Goal: Information Seeking & Learning: Learn about a topic

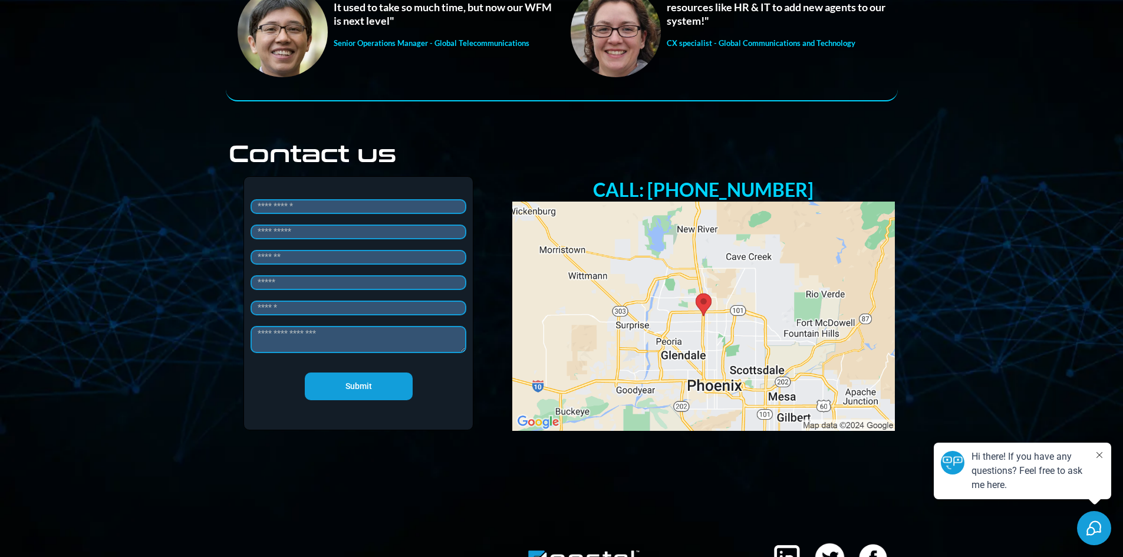
scroll to position [1491, 0]
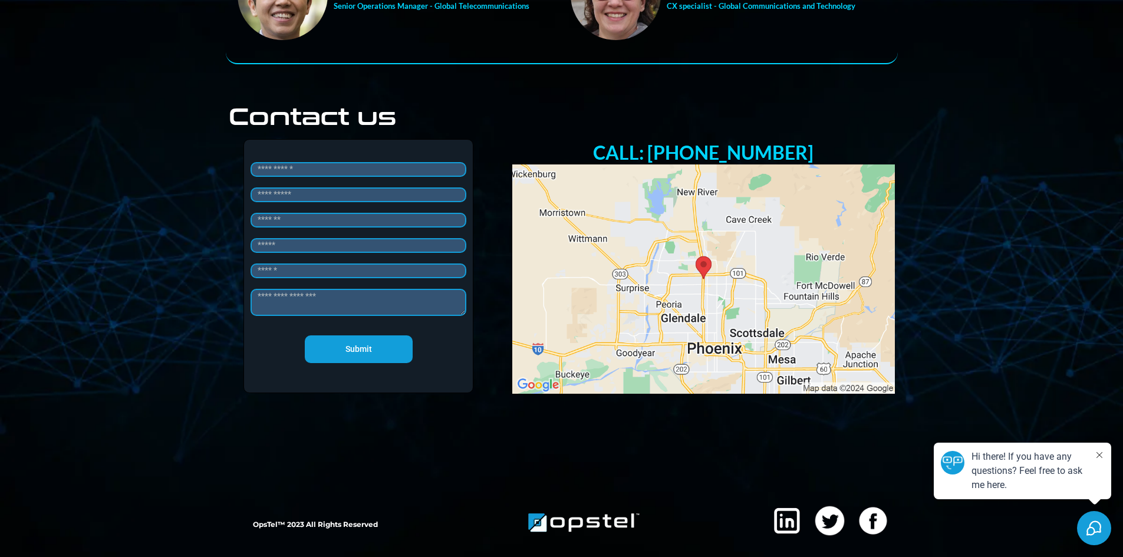
click at [704, 265] on img "href" at bounding box center [703, 278] width 383 height 229
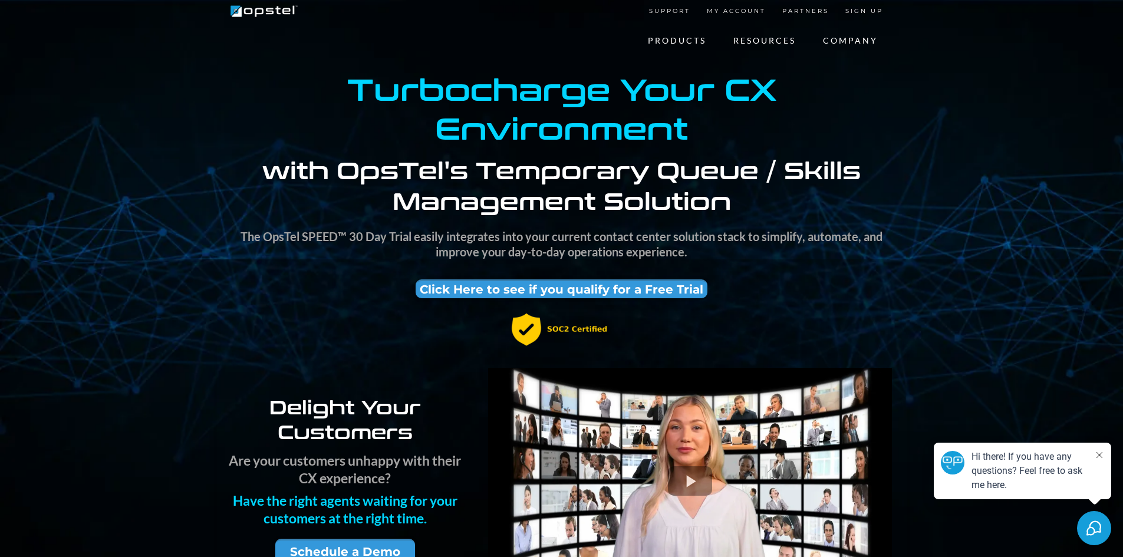
scroll to position [0, 0]
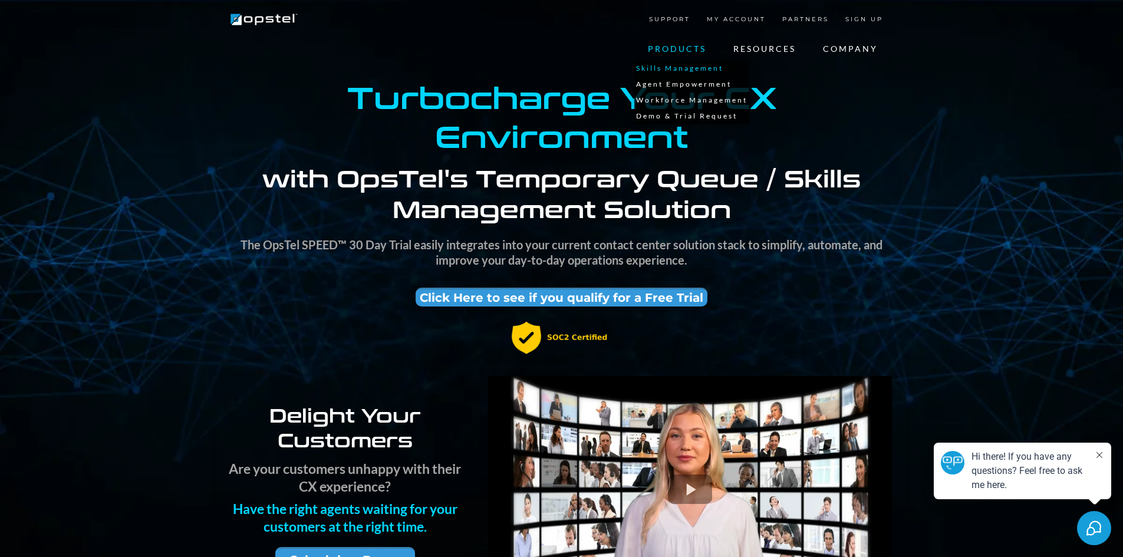
click at [689, 71] on link "Skills Management" at bounding box center [691, 69] width 115 height 16
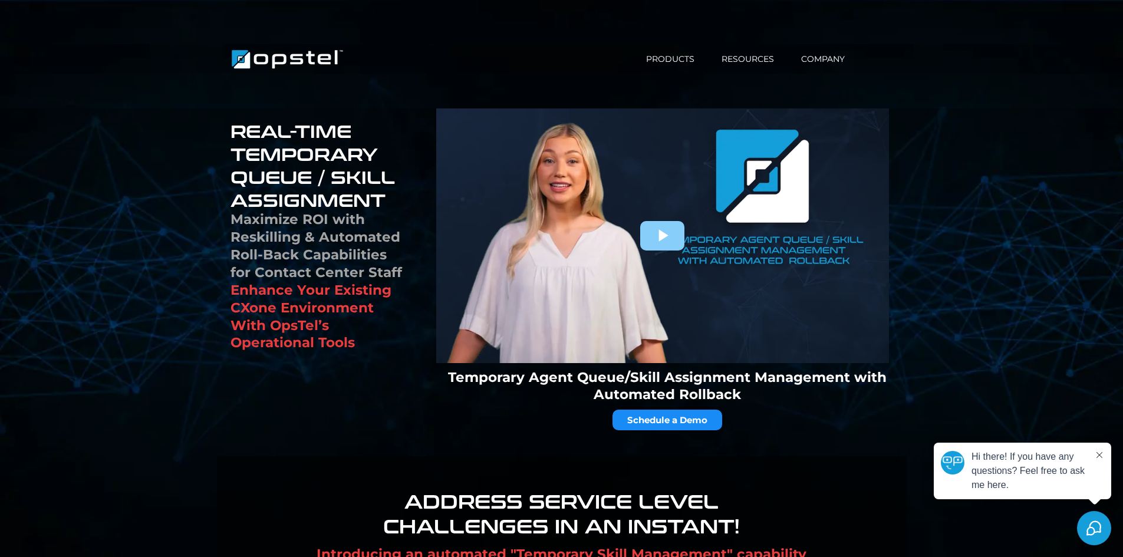
click at [669, 233] on div at bounding box center [662, 235] width 452 height 255
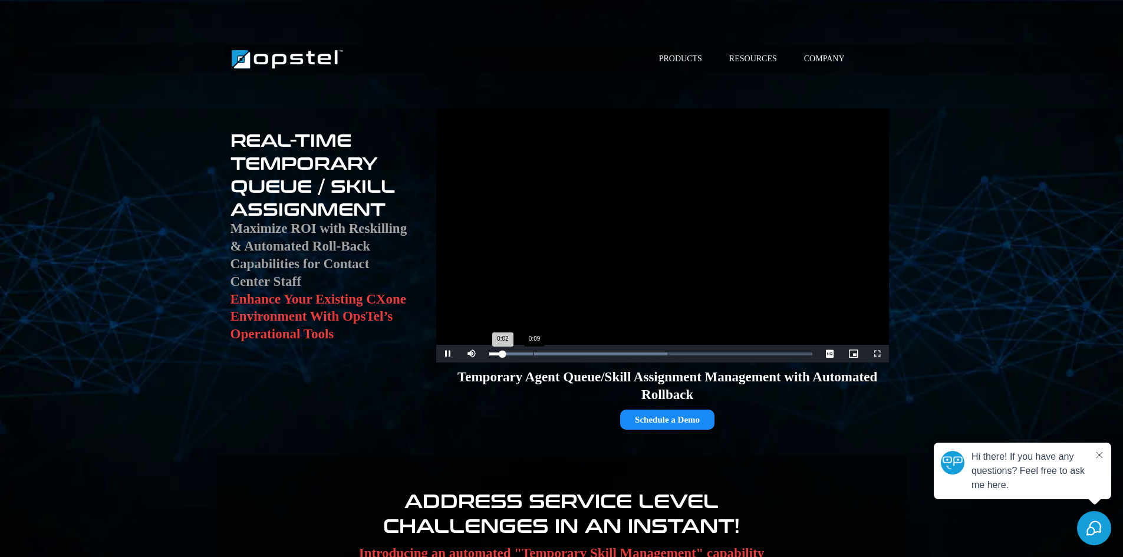
click at [538, 353] on div "Loaded : 55.18% 0:09 0:02" at bounding box center [650, 354] width 322 height 3
click at [571, 354] on div "Loaded : 84.64% 0:17 0:10" at bounding box center [650, 354] width 322 height 3
drag, startPoint x: 601, startPoint y: 354, endPoint x: 613, endPoint y: 354, distance: 11.8
click at [602, 354] on div "Loaded : 91.42% 0:23 0:18" at bounding box center [650, 354] width 322 height 3
click at [633, 353] on div "Loaded : 100.00% 0:30 0:24" at bounding box center [650, 354] width 322 height 3
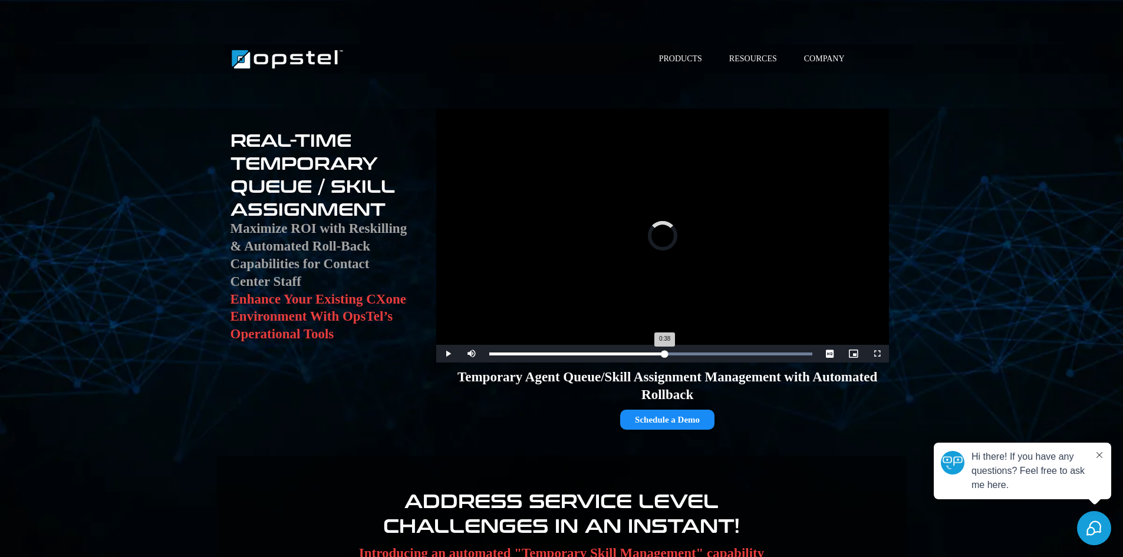
drag, startPoint x: 664, startPoint y: 352, endPoint x: 691, endPoint y: 354, distance: 26.6
click at [665, 353] on div "Loaded : 100.00% 0:38 0:38" at bounding box center [650, 354] width 322 height 3
click at [711, 355] on div "Loaded : 100.00% 0:48 0:48" at bounding box center [650, 354] width 334 height 18
click at [729, 356] on div "Loaded : 100.00% 0:52 0:52" at bounding box center [650, 354] width 334 height 18
click at [760, 354] on div "Loaded : 100.00% 0:57 0:52" at bounding box center [650, 354] width 322 height 3
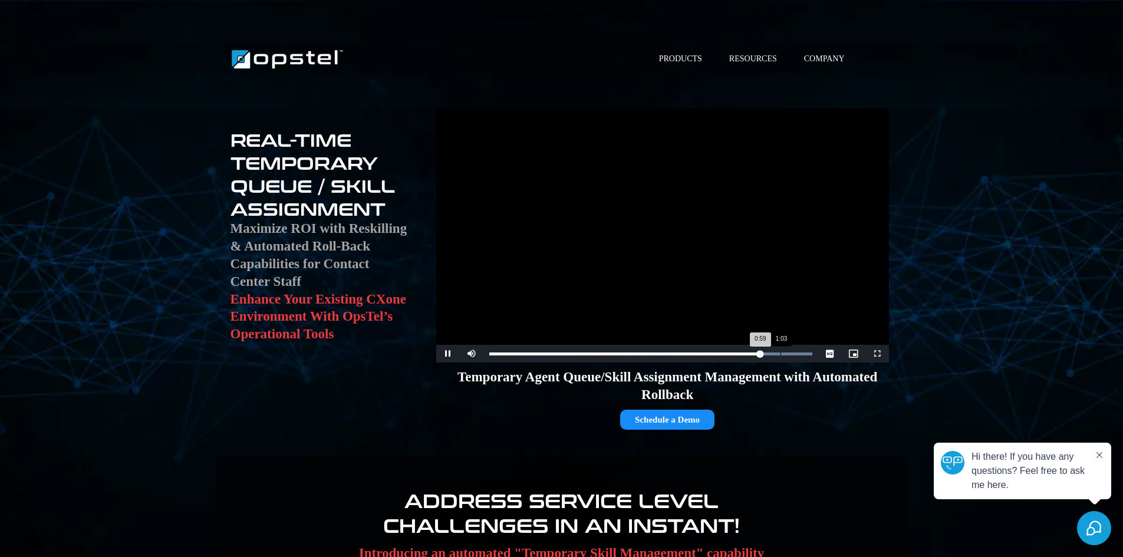
click at [781, 354] on div "Loaded : 100.00% 1:03 0:59" at bounding box center [650, 354] width 322 height 3
click at [709, 229] on video "Video Player" at bounding box center [662, 235] width 452 height 254
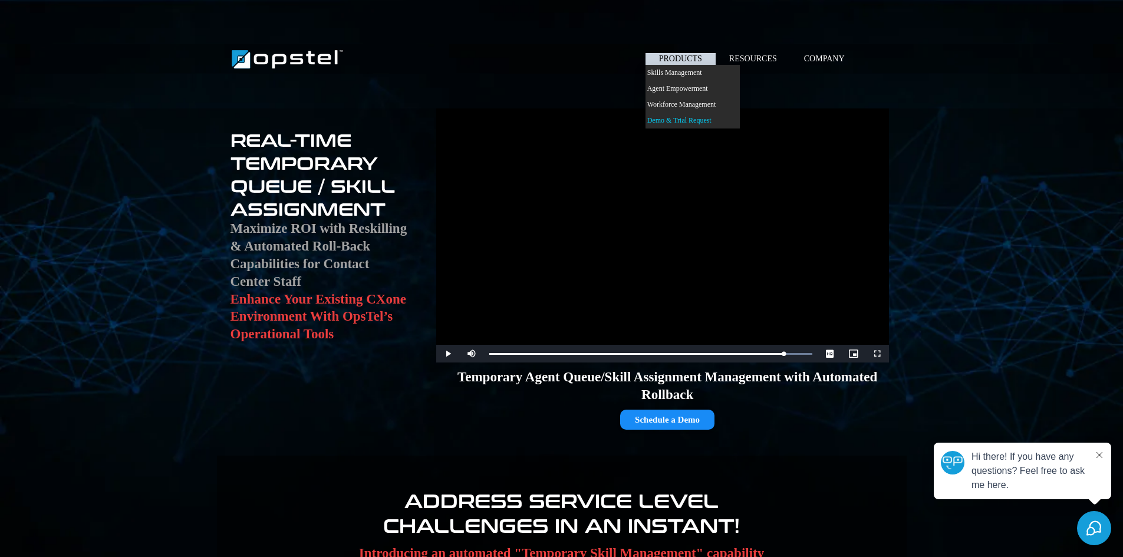
click at [670, 121] on link "Demo & Trial Request" at bounding box center [693, 121] width 94 height 16
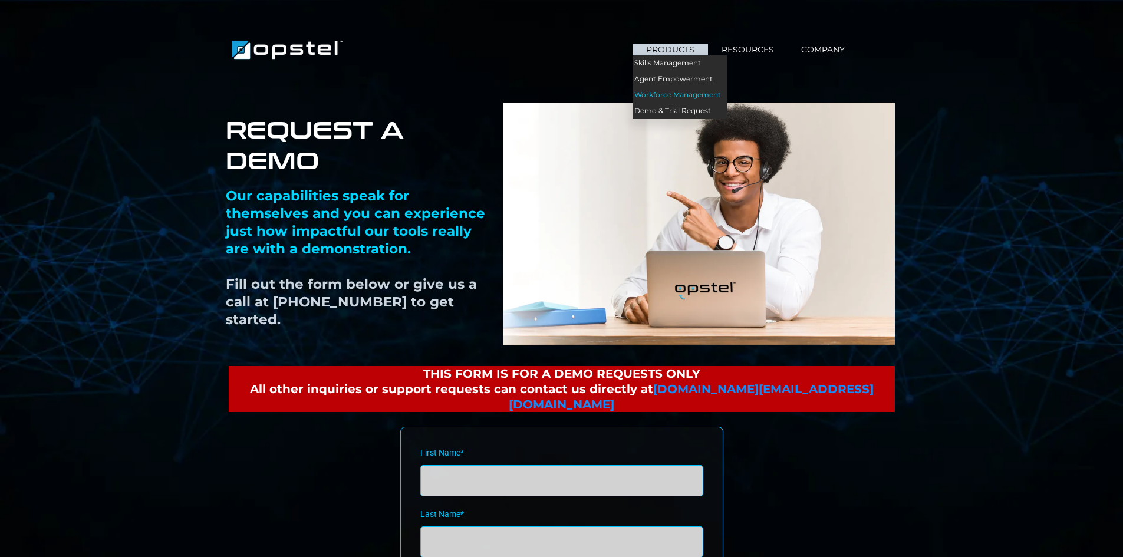
click at [672, 94] on link "Workforce Management" at bounding box center [680, 95] width 94 height 16
